Goal: Navigation & Orientation: Find specific page/section

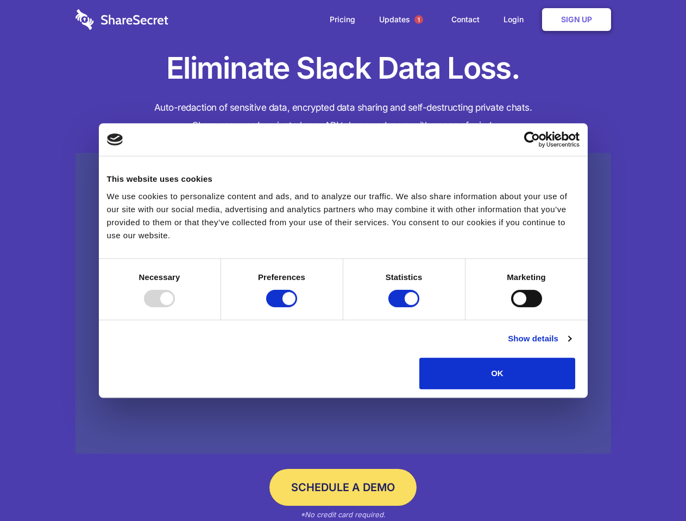
click at [175, 307] on div at bounding box center [159, 298] width 31 height 17
click at [297, 307] on input "Preferences" at bounding box center [281, 298] width 31 height 17
checkbox input "false"
click at [405, 307] on input "Statistics" at bounding box center [403, 298] width 31 height 17
checkbox input "false"
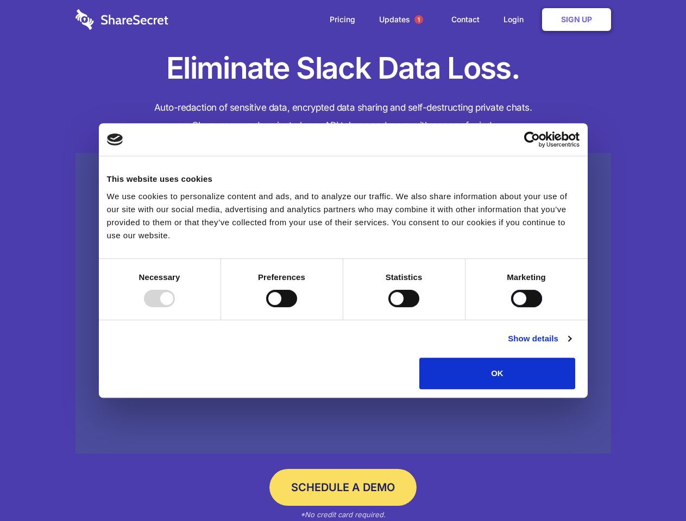
click at [511, 307] on input "Marketing" at bounding box center [526, 298] width 31 height 17
checkbox input "true"
click at [571, 345] on link "Show details" at bounding box center [539, 338] width 63 height 13
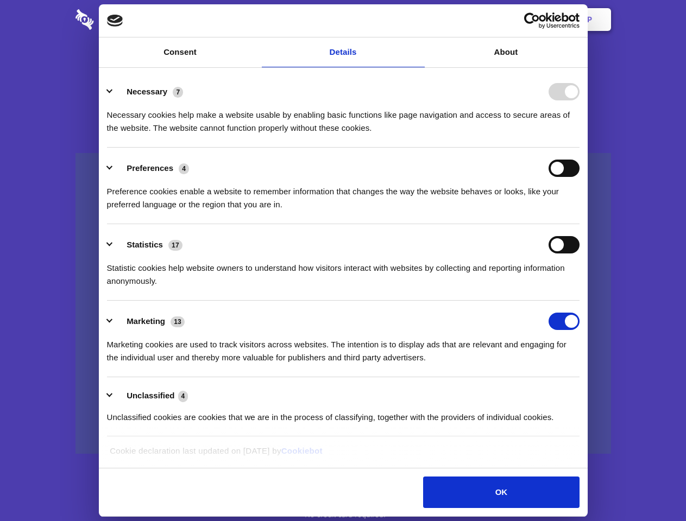
click at [580, 148] on li "Necessary 7 Necessary cookies help make a website usable by enabling basic func…" at bounding box center [343, 109] width 473 height 77
click at [418, 20] on span "1" at bounding box center [418, 19] width 9 height 9
